Goal: Navigation & Orientation: Find specific page/section

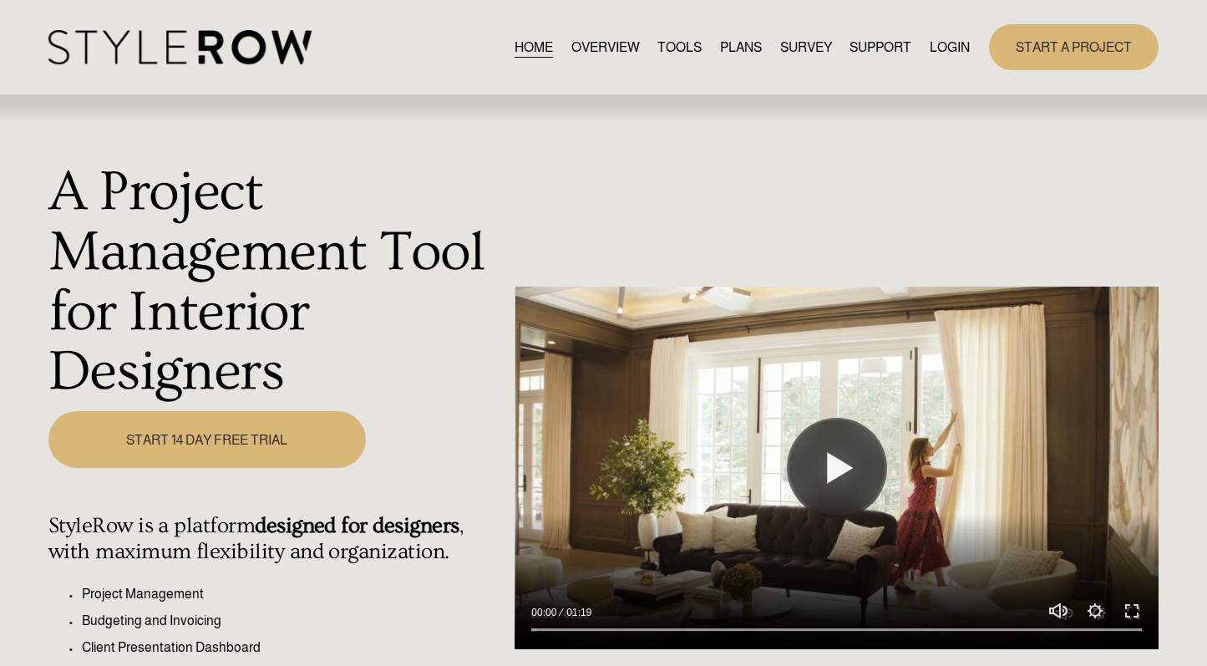
click at [936, 50] on link "LOGIN" at bounding box center [950, 47] width 40 height 23
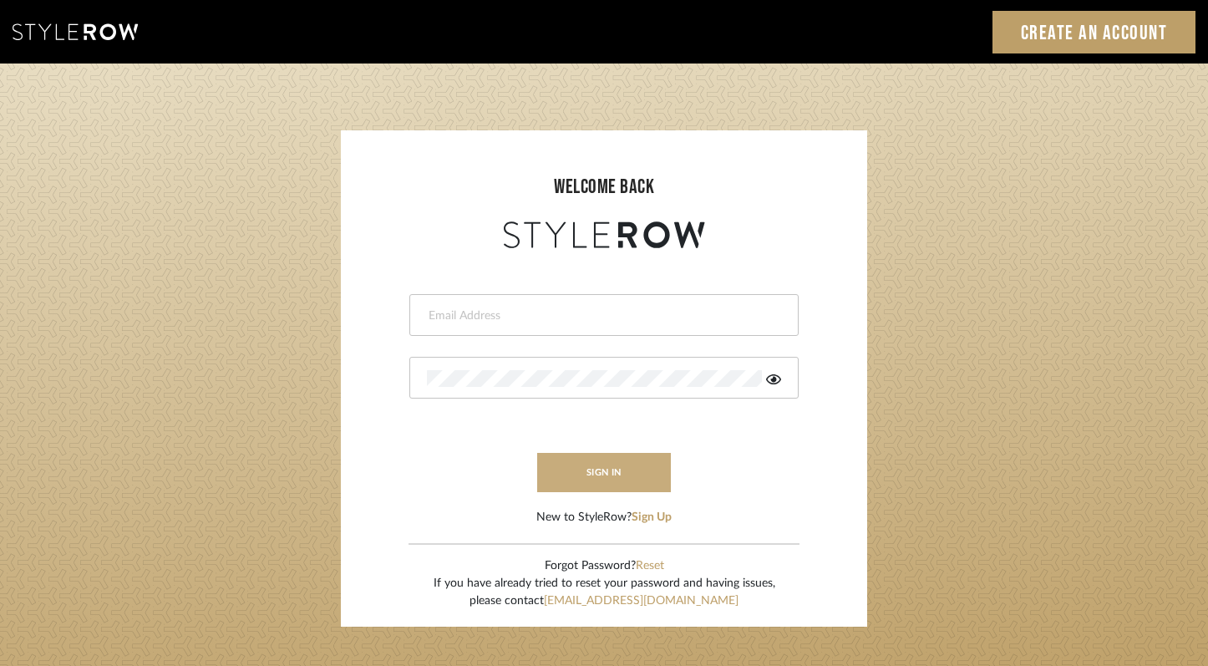
type input "[PERSON_NAME][EMAIL_ADDRESS][DOMAIN_NAME]"
click at [598, 464] on button "sign in" at bounding box center [604, 472] width 134 height 39
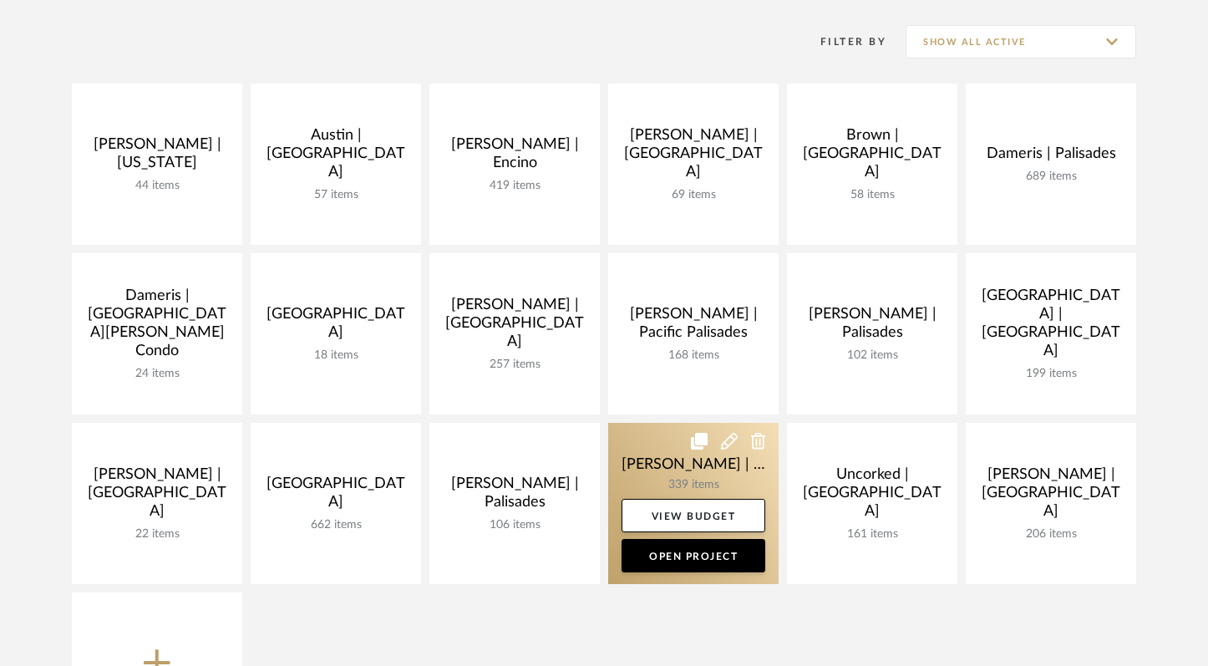
scroll to position [265, 0]
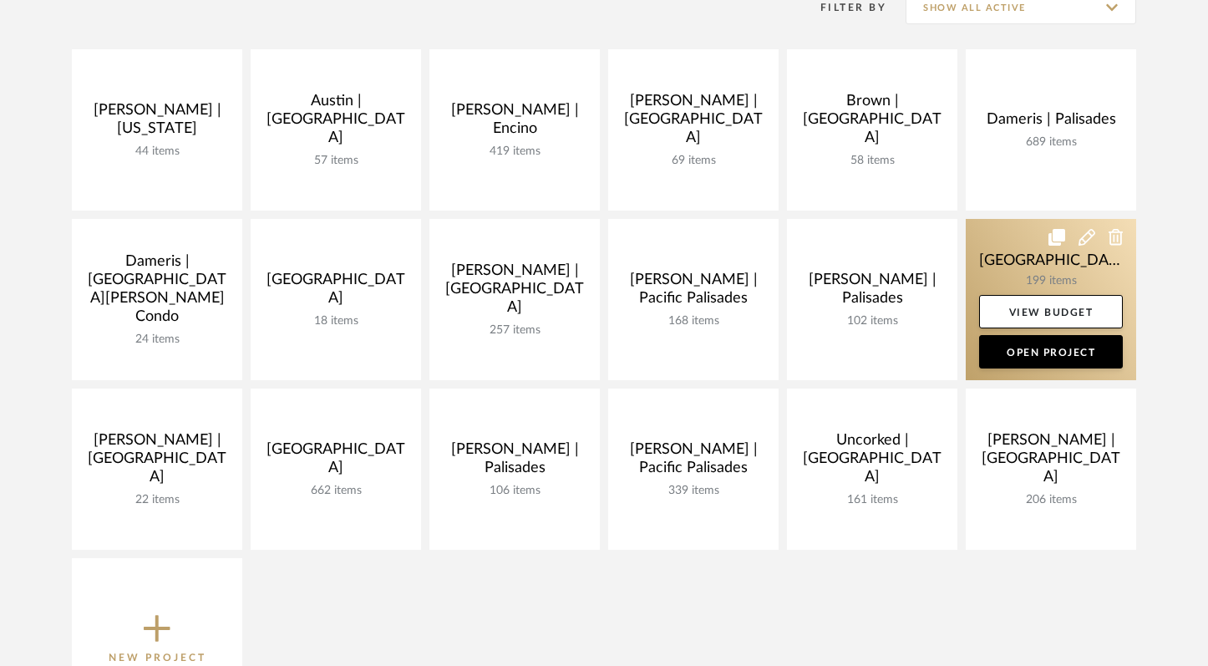
click at [987, 260] on link at bounding box center [1051, 299] width 170 height 161
